Goal: Information Seeking & Learning: Check status

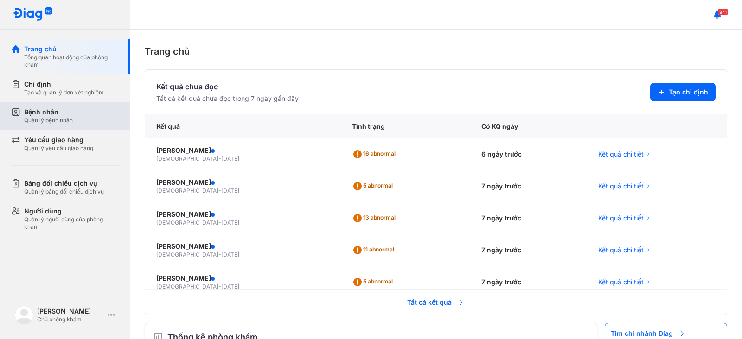
click at [46, 108] on div "Bệnh nhân" at bounding box center [48, 112] width 49 height 9
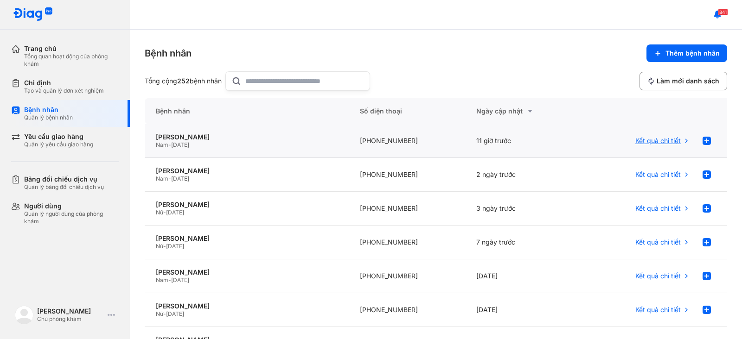
click at [642, 139] on span "Kết quả chi tiết" at bounding box center [657, 141] width 45 height 8
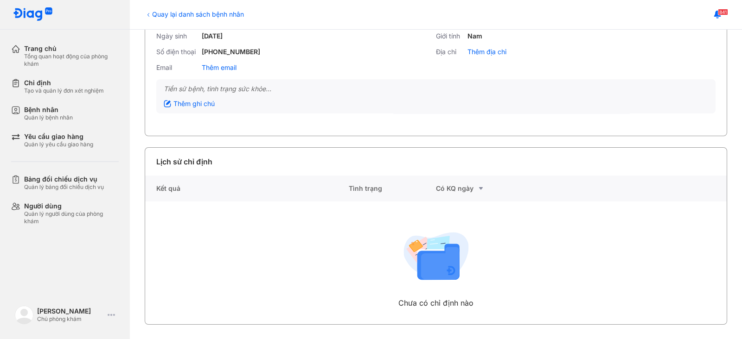
scroll to position [14, 0]
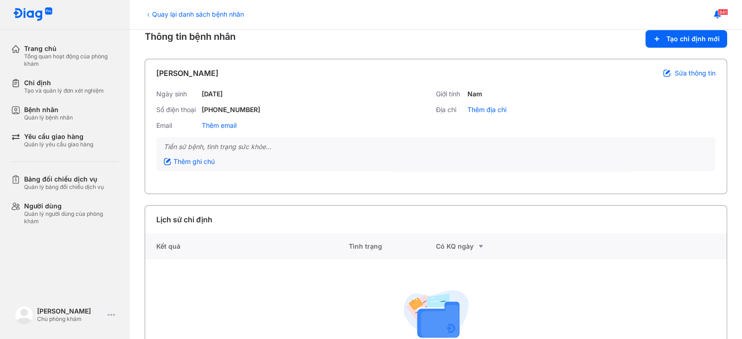
click at [187, 12] on div "Quay lại danh sách bệnh nhân" at bounding box center [194, 14] width 99 height 10
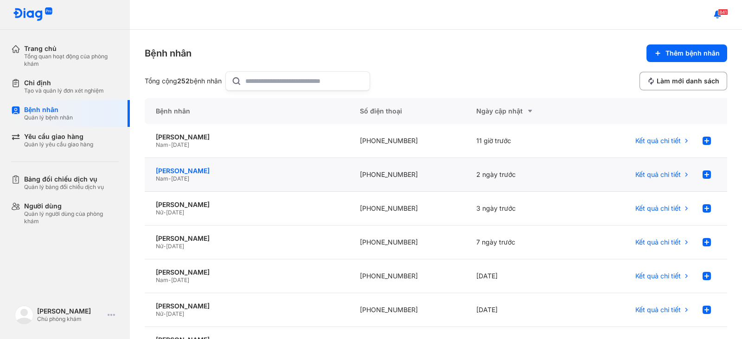
click at [194, 168] on div "[PERSON_NAME]" at bounding box center [247, 171] width 182 height 8
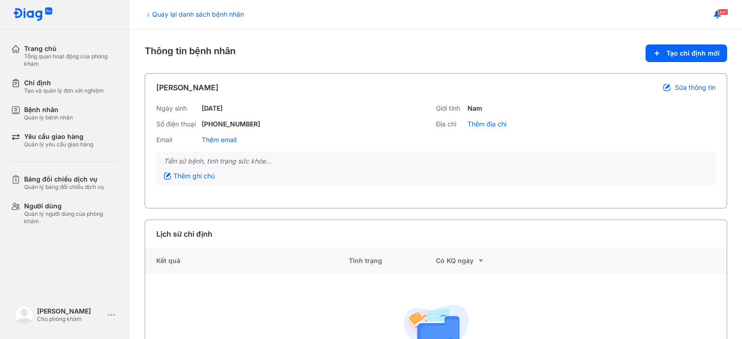
click at [164, 13] on div "Quay lại danh sách bệnh nhân" at bounding box center [194, 14] width 99 height 10
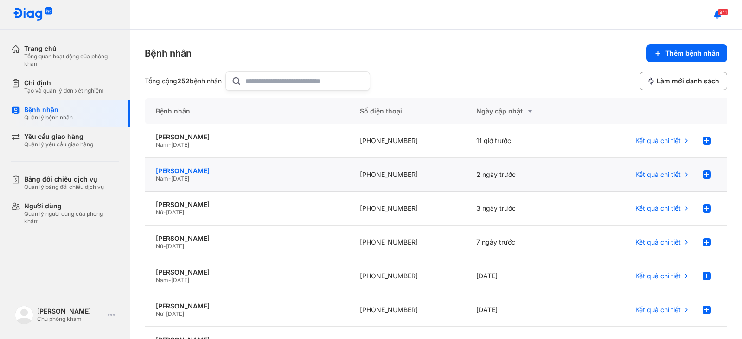
click at [198, 167] on div "[PERSON_NAME]" at bounding box center [247, 171] width 182 height 8
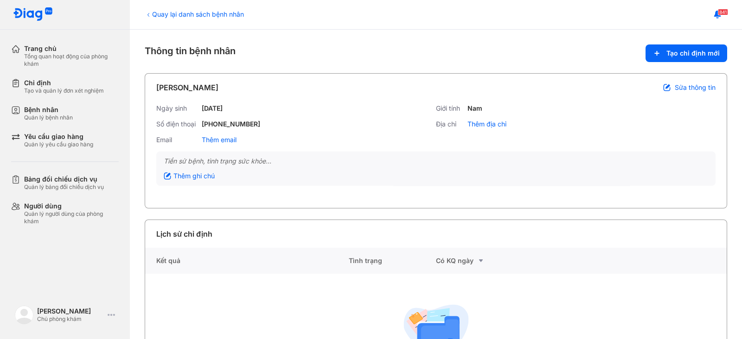
scroll to position [72, 0]
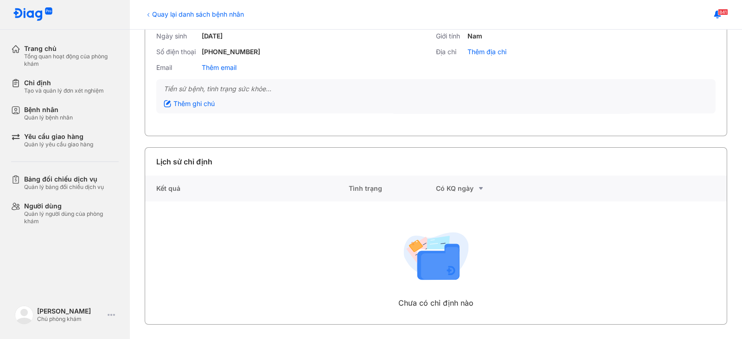
click at [259, 235] on div "Chưa có chỉ định nào" at bounding box center [246, 263] width 203 height 123
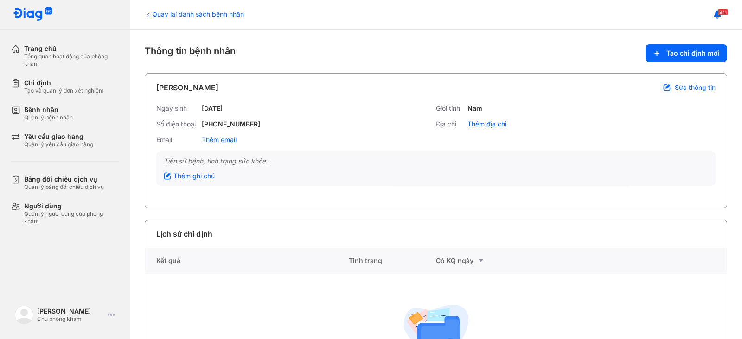
click at [38, 13] on img at bounding box center [33, 14] width 40 height 14
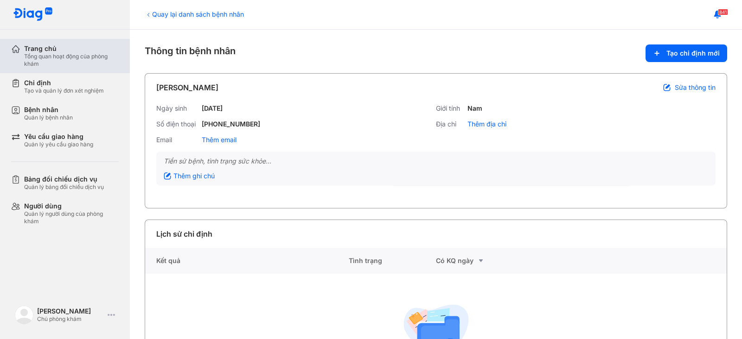
click at [49, 55] on div "Tổng quan hoạt động của phòng khám" at bounding box center [71, 60] width 95 height 15
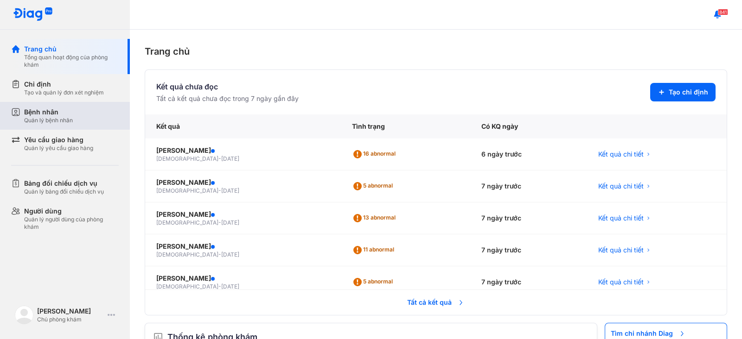
click at [60, 113] on div "Bệnh nhân" at bounding box center [48, 112] width 49 height 9
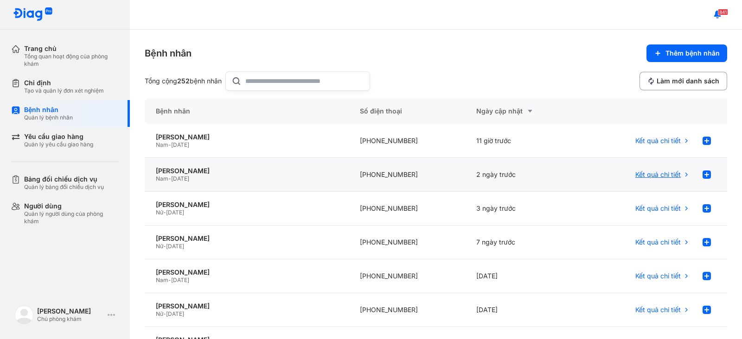
click at [647, 176] on span "Kết quả chi tiết" at bounding box center [657, 175] width 45 height 8
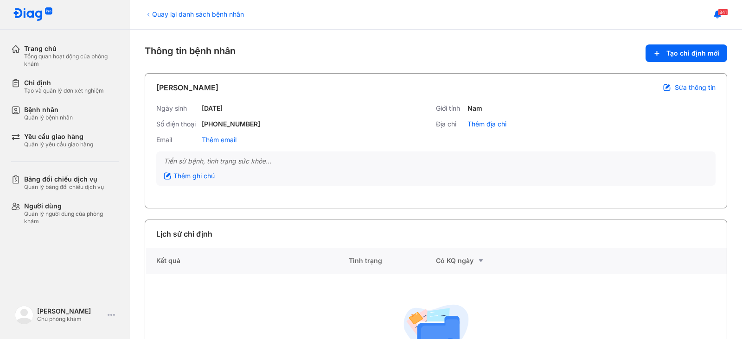
scroll to position [72, 0]
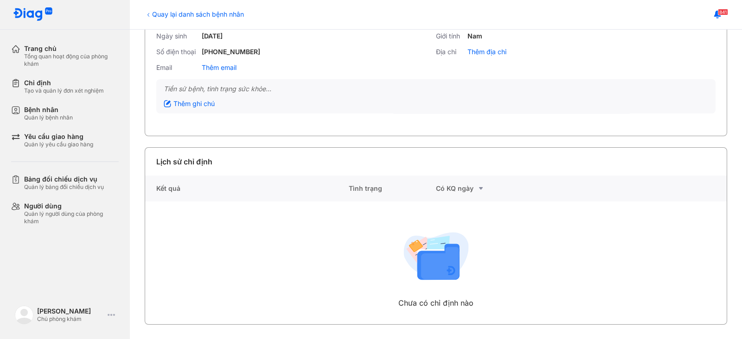
click at [187, 14] on div "Quay lại danh sách bệnh nhân" at bounding box center [194, 14] width 99 height 10
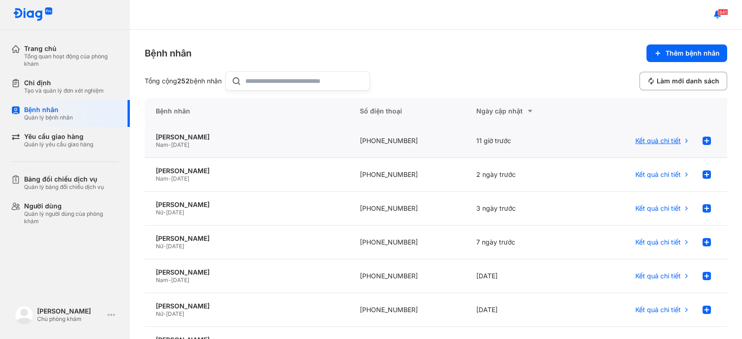
click at [640, 138] on span "Kết quả chi tiết" at bounding box center [657, 141] width 45 height 8
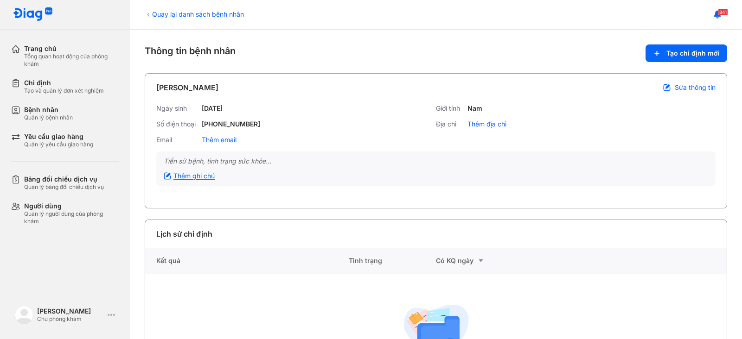
scroll to position [72, 0]
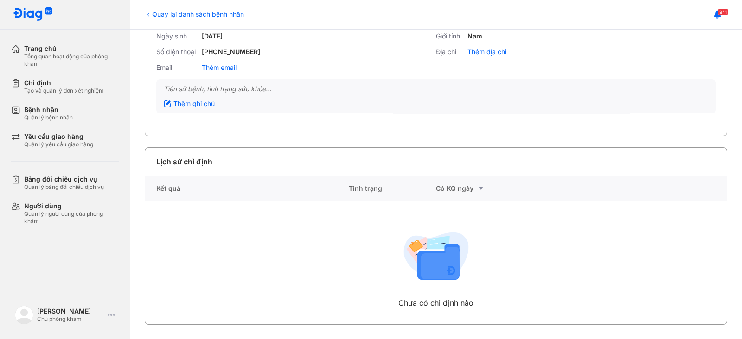
click at [163, 17] on div "Quay lại danh sách bệnh nhân" at bounding box center [194, 14] width 99 height 10
